Goal: Task Accomplishment & Management: Manage account settings

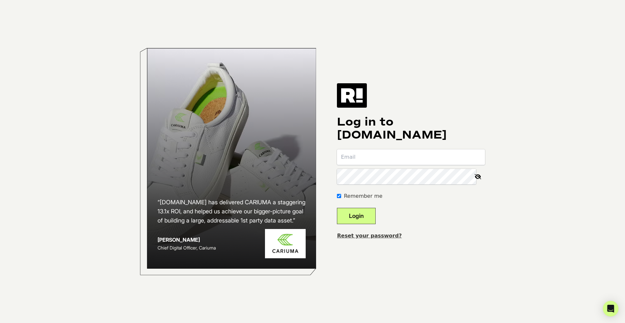
type input "[PERSON_NAME][EMAIL_ADDRESS][DOMAIN_NAME]"
click at [355, 220] on button "Login" at bounding box center [356, 216] width 39 height 16
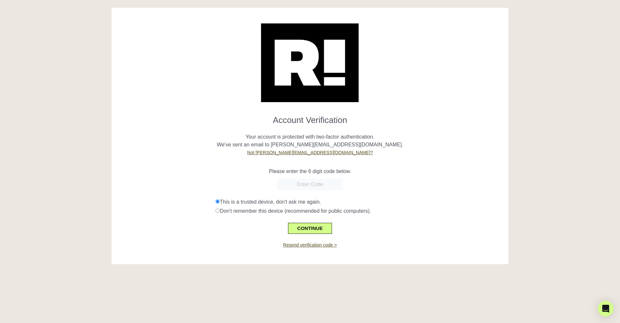
click at [302, 183] on input "text" at bounding box center [309, 185] width 65 height 12
click at [304, 187] on input "text" at bounding box center [309, 185] width 65 height 12
paste input "767702"
type input "767702"
click at [306, 227] on button "CONTINUE" at bounding box center [310, 228] width 44 height 11
